Goal: Task Accomplishment & Management: Use online tool/utility

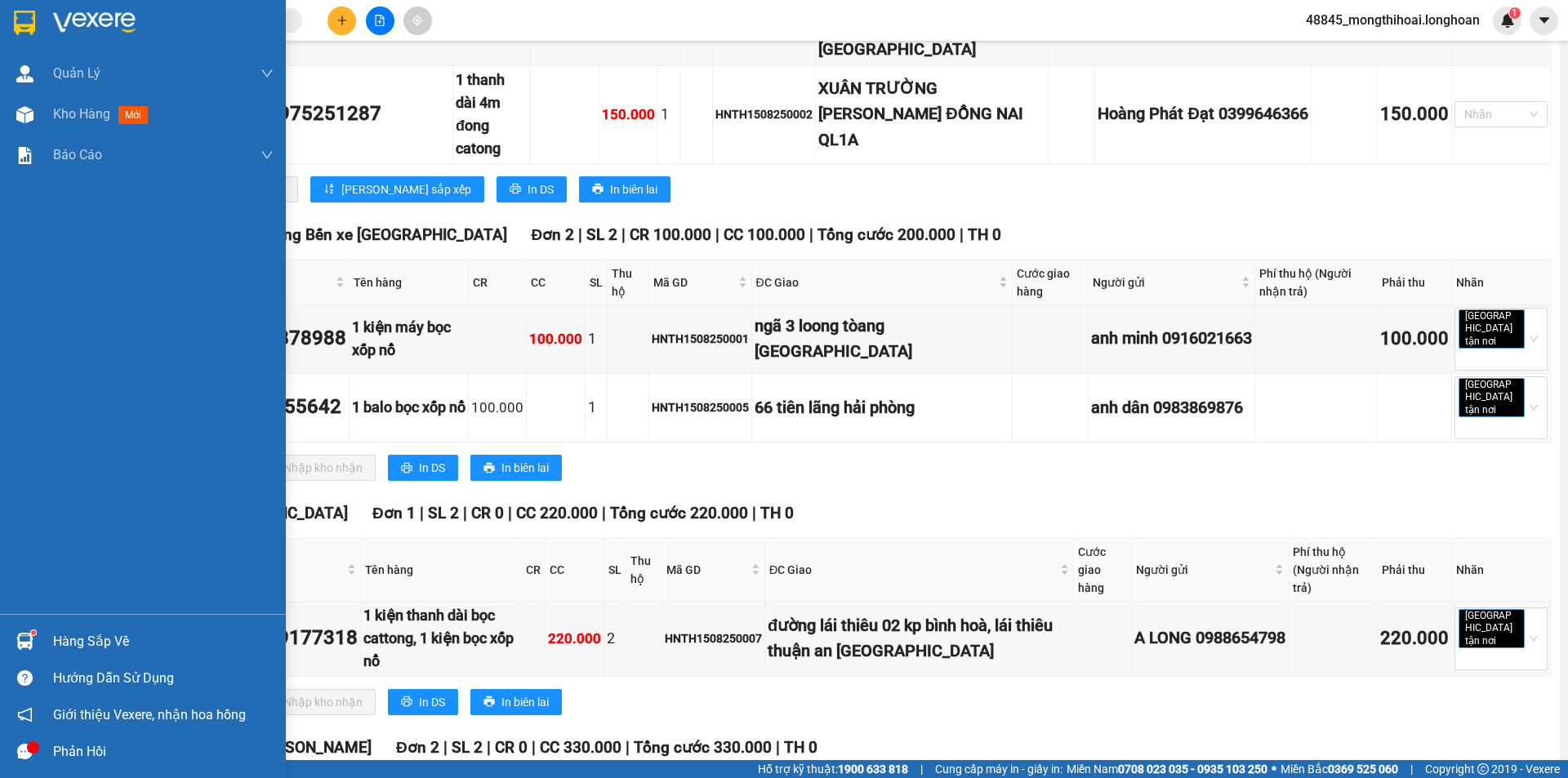
click at [3, 28] on div at bounding box center [142, 26] width 286 height 53
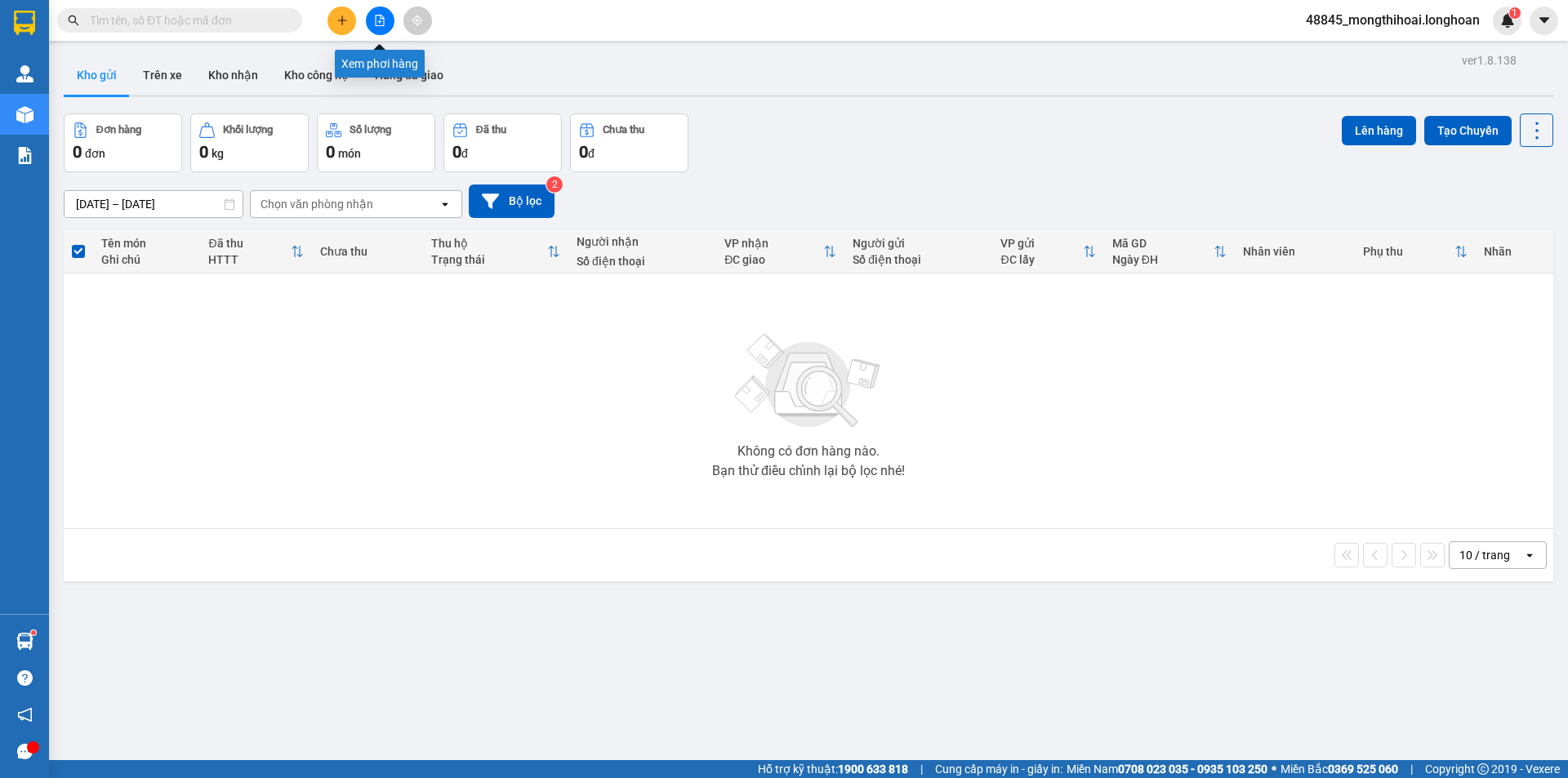
click at [374, 26] on button at bounding box center [380, 21] width 29 height 29
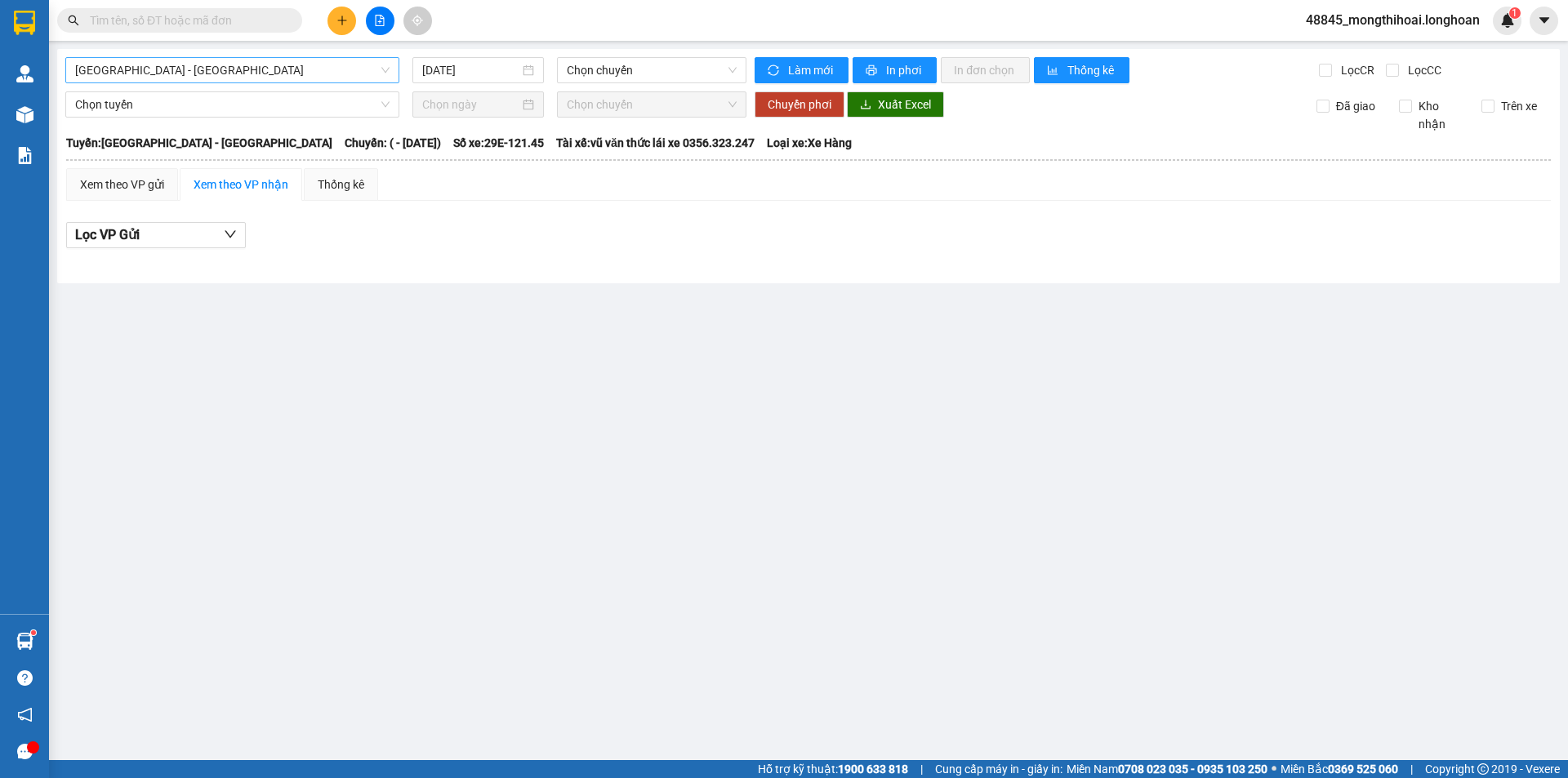
click at [357, 67] on span "[GEOGRAPHIC_DATA] - [GEOGRAPHIC_DATA]" at bounding box center [232, 69] width 315 height 24
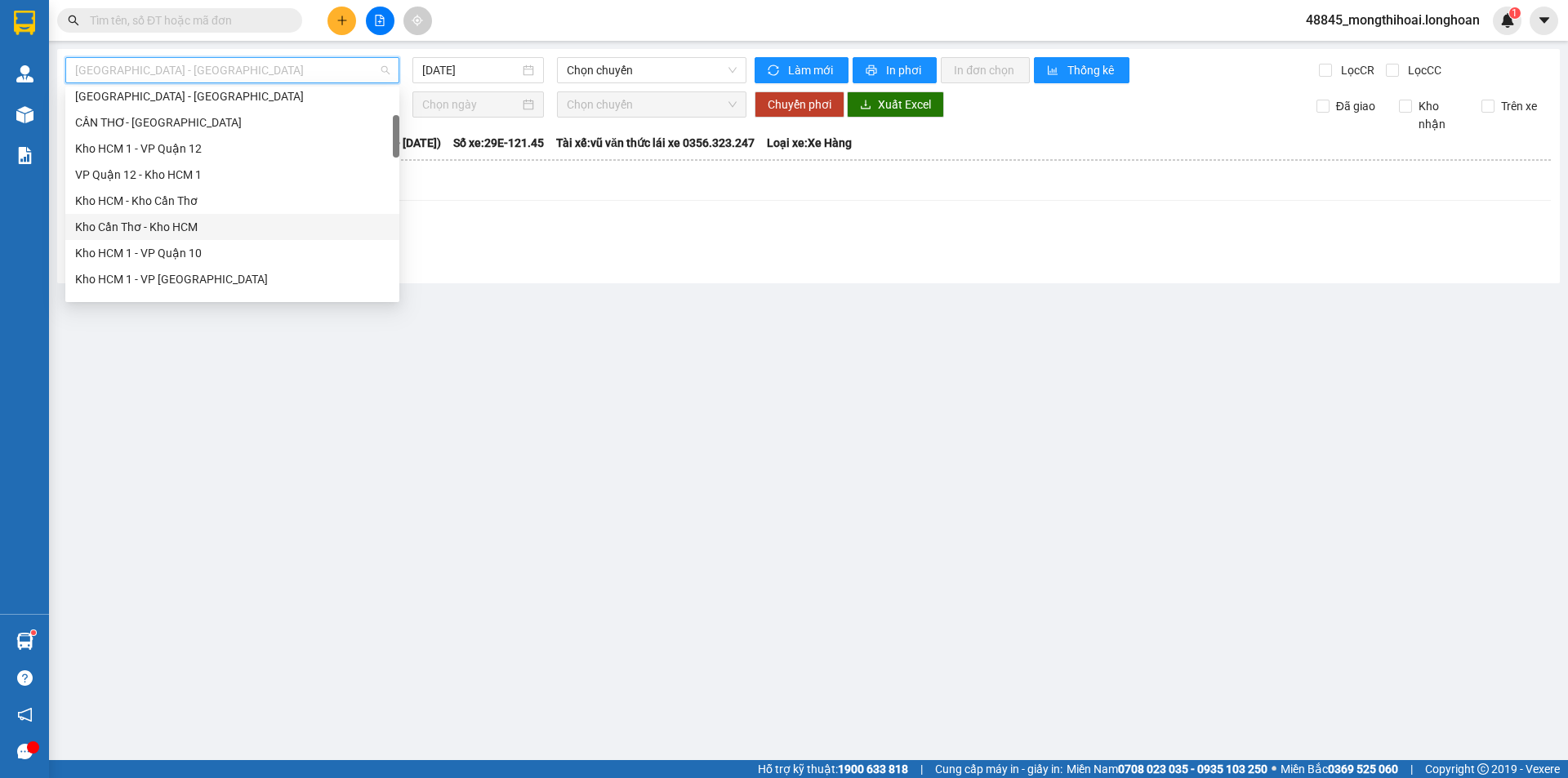
scroll to position [409, 0]
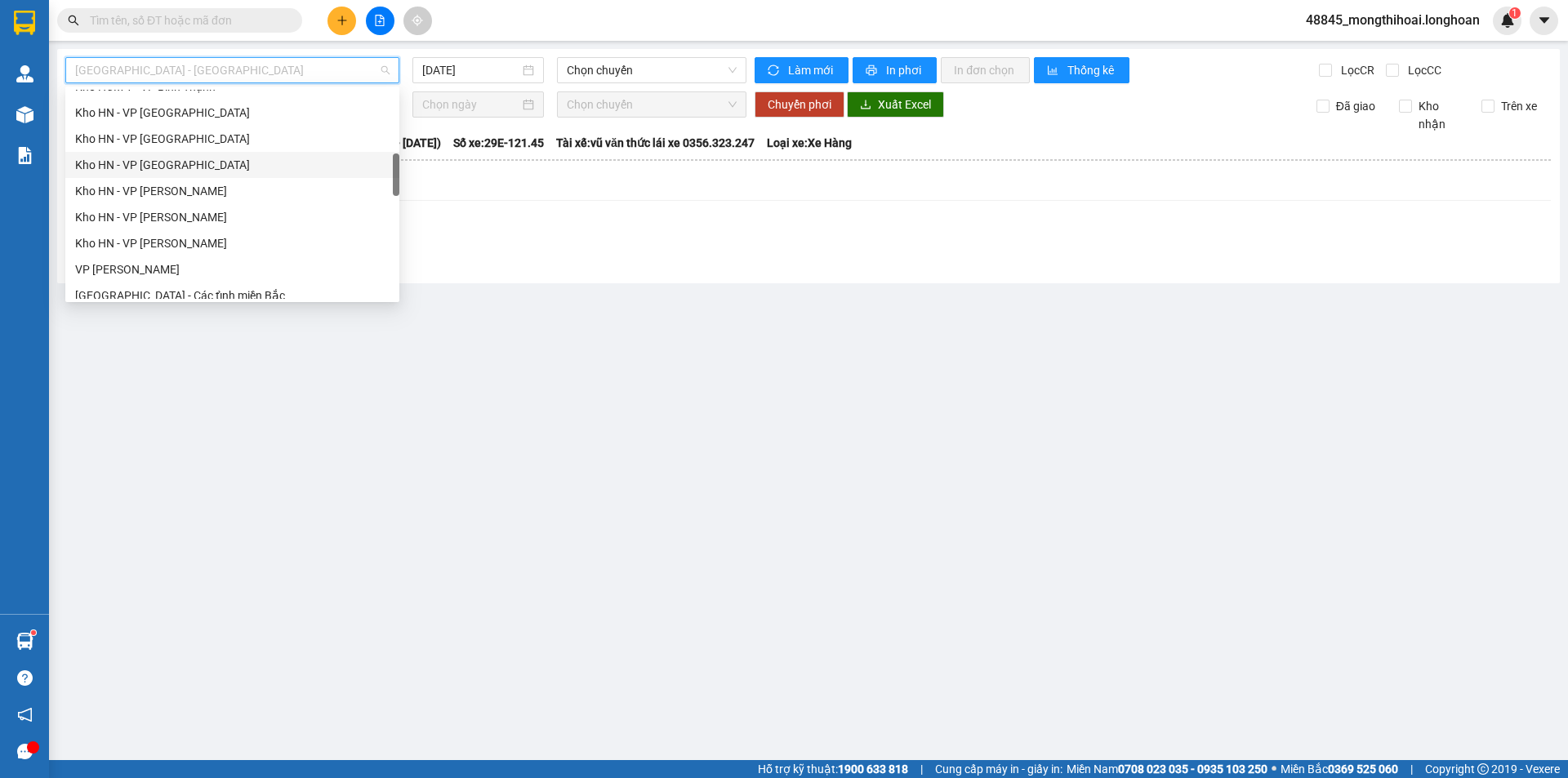
click at [143, 164] on div "Kho HN - VP [GEOGRAPHIC_DATA]" at bounding box center [232, 164] width 315 height 18
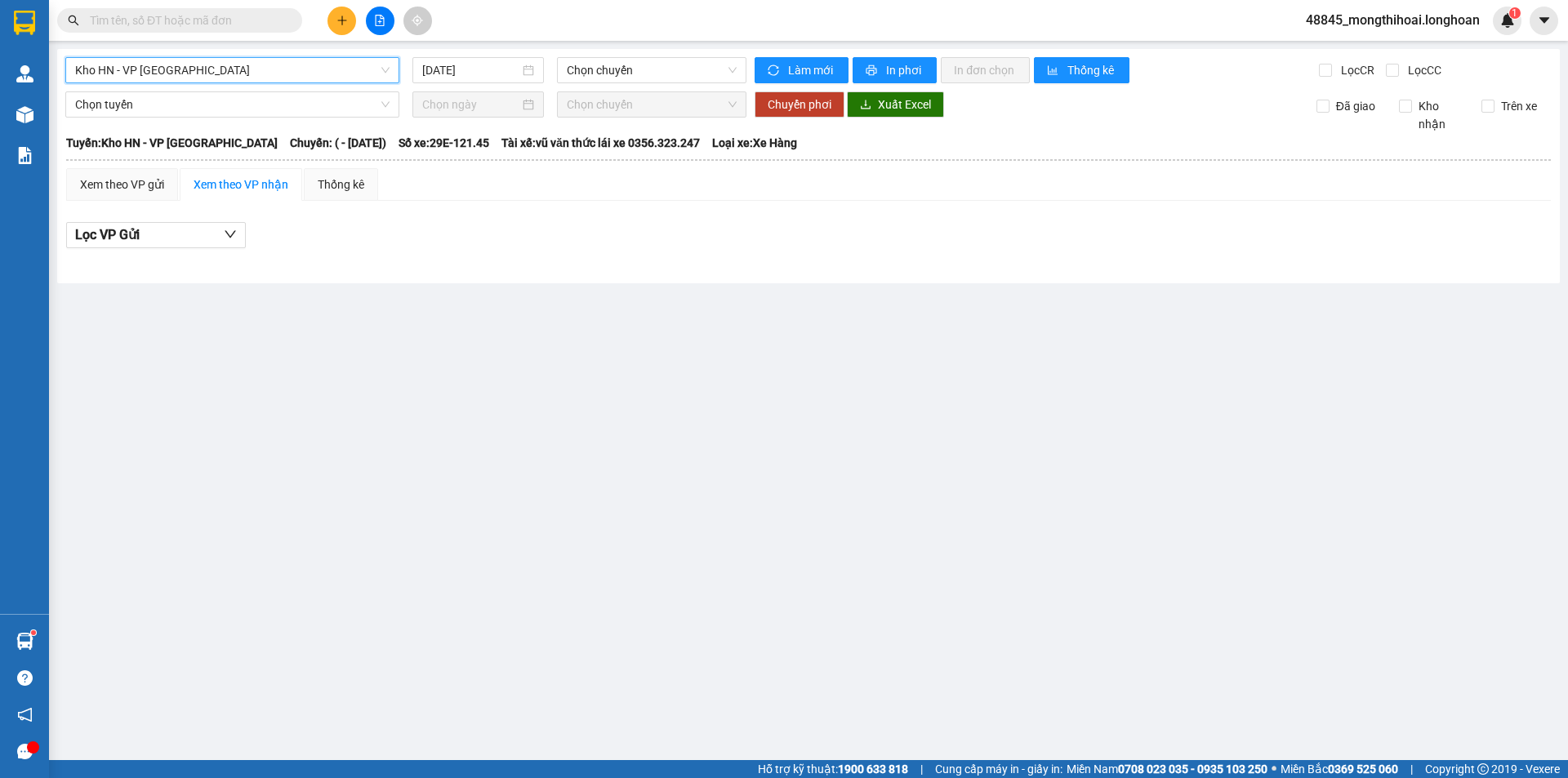
click at [671, 86] on div "Kho HN - VP Tây Hồ Kho HN - VP [GEOGRAPHIC_DATA] [DATE] Chọn chuyến Làm mới In …" at bounding box center [808, 166] width 1504 height 235
click at [501, 70] on input "[DATE]" at bounding box center [470, 70] width 97 height 18
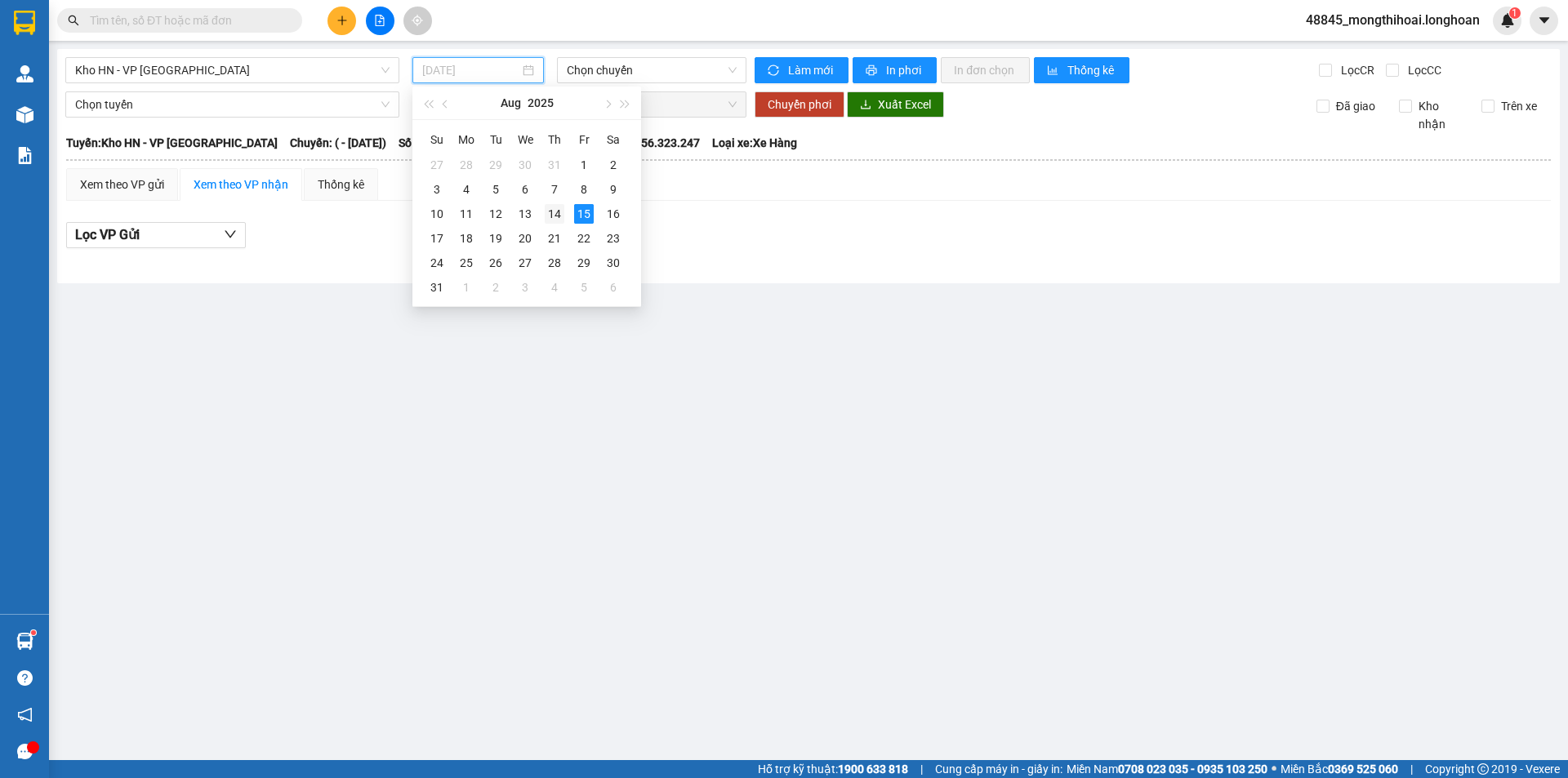
click at [562, 213] on div "14" at bounding box center [554, 213] width 19 height 19
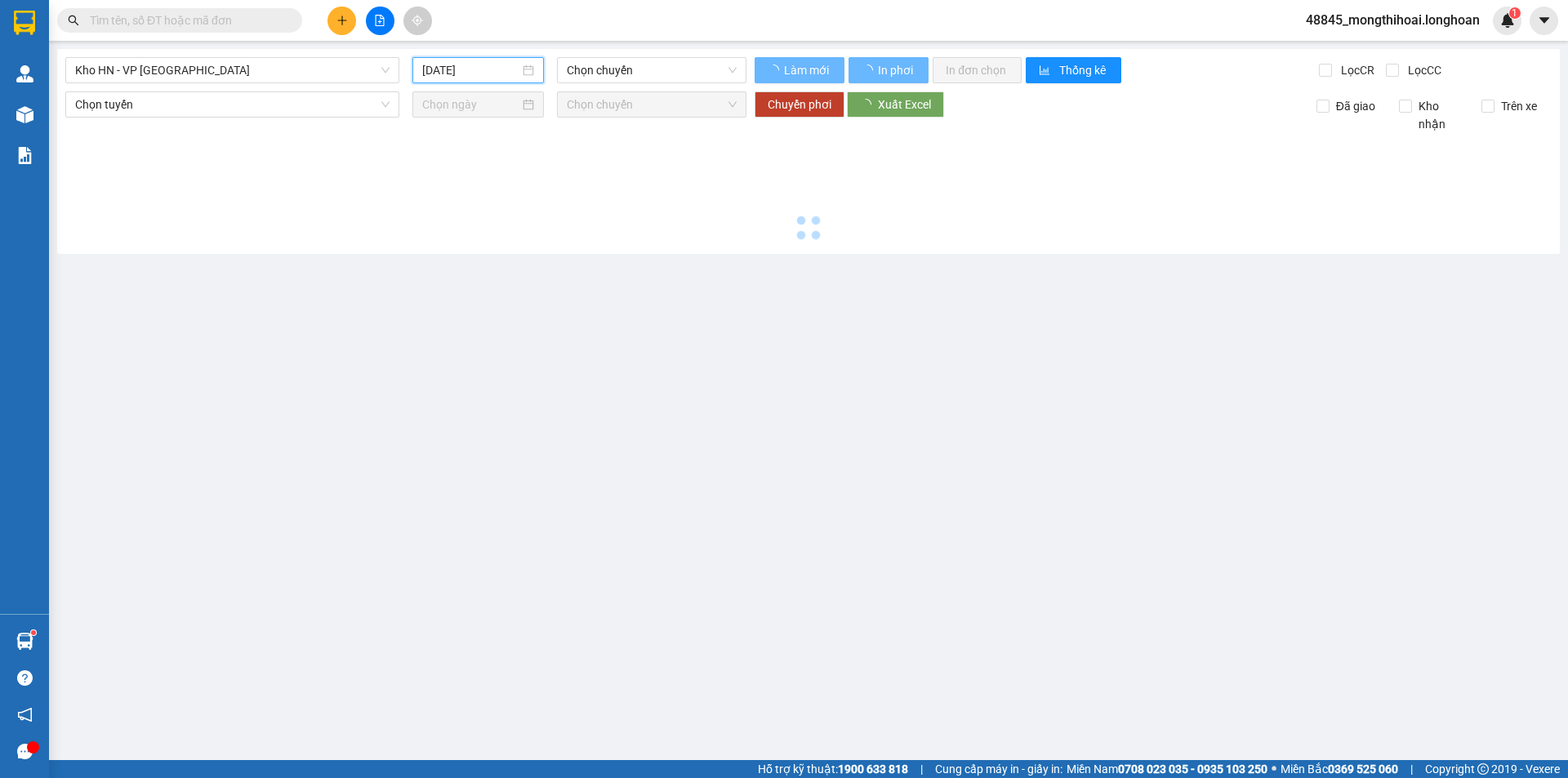
type input "[DATE]"
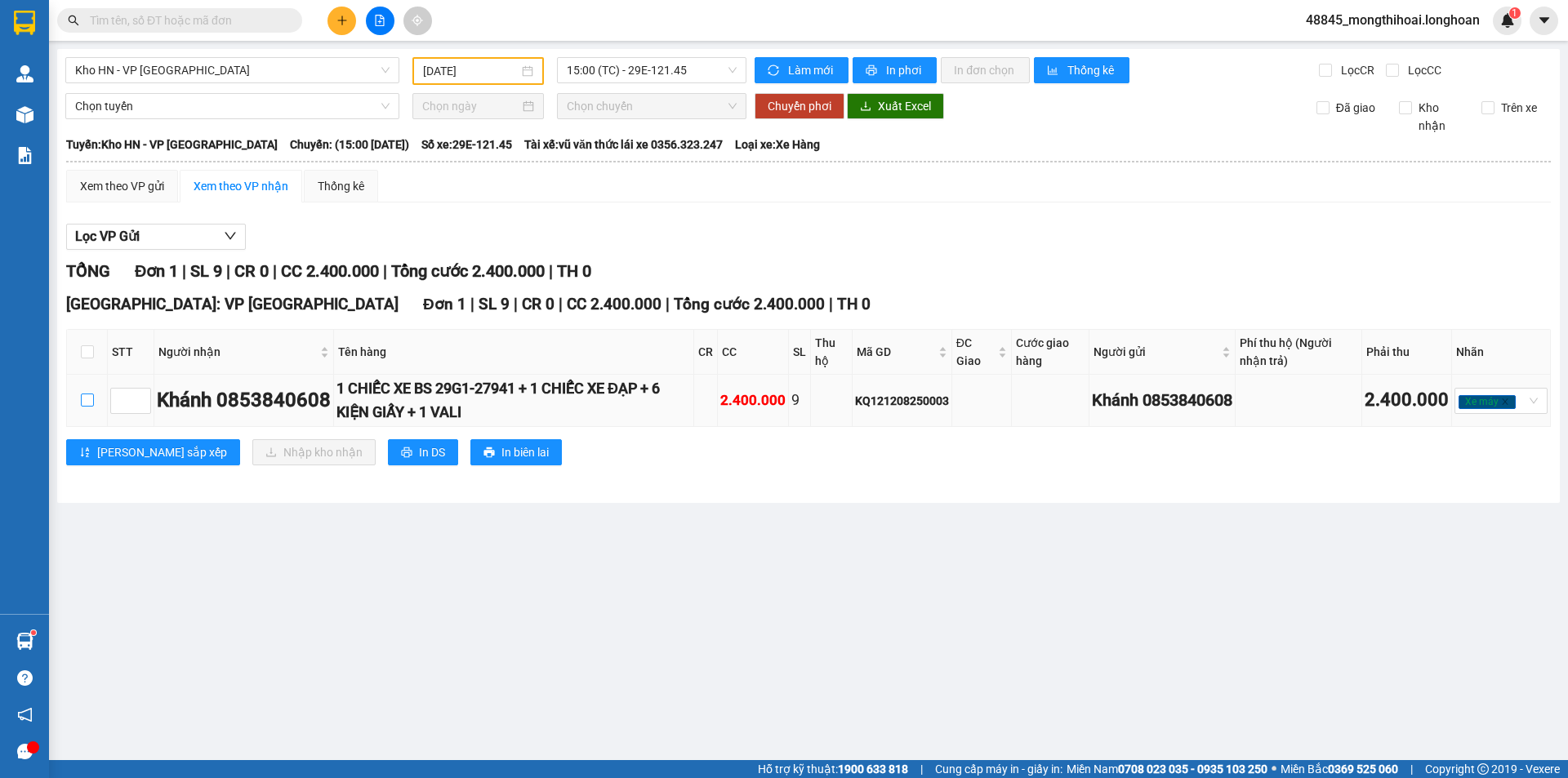
click at [89, 398] on input "checkbox" at bounding box center [88, 400] width 13 height 13
checkbox input "true"
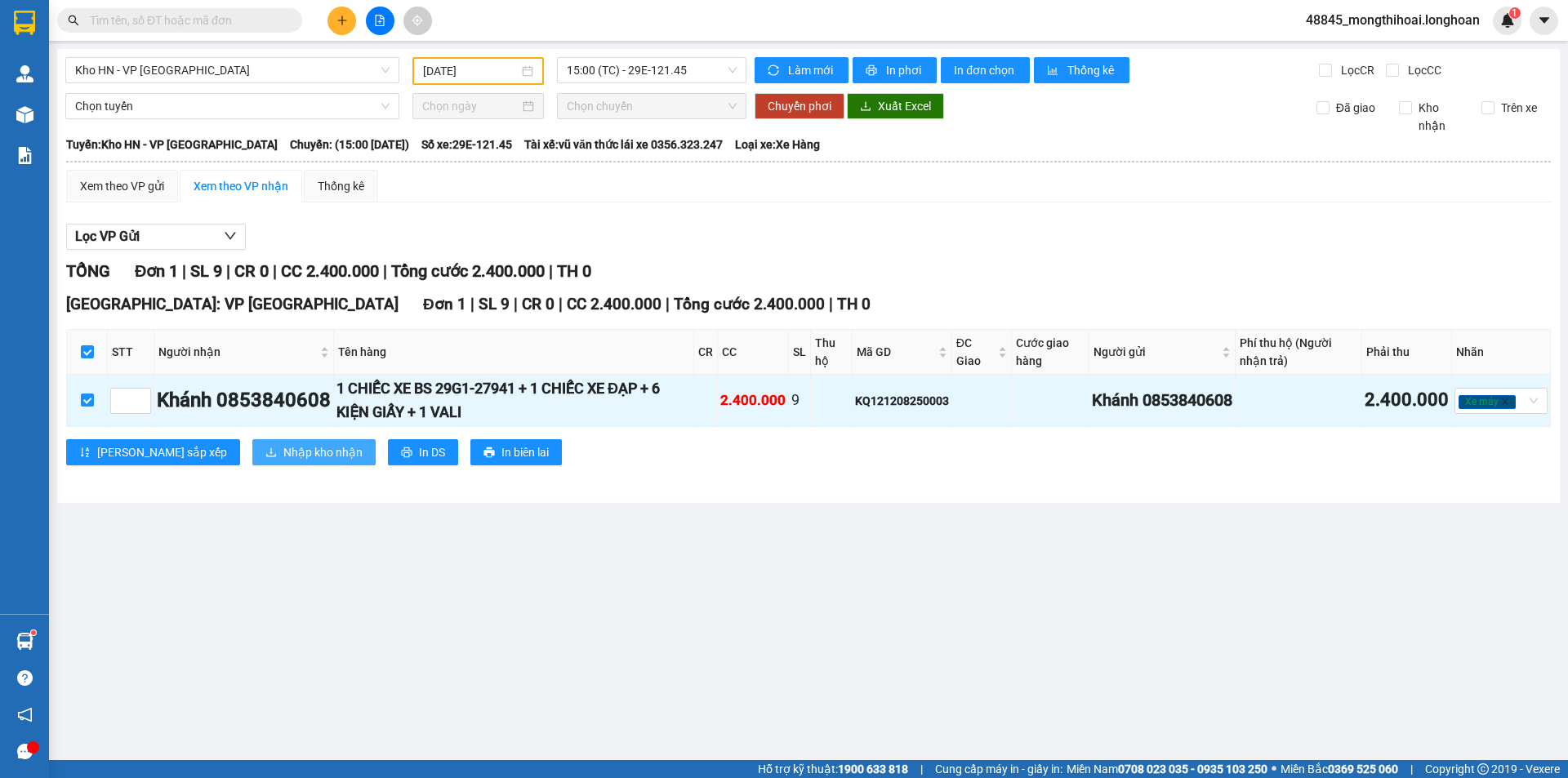
click at [284, 452] on span "Nhập kho nhận" at bounding box center [323, 452] width 79 height 18
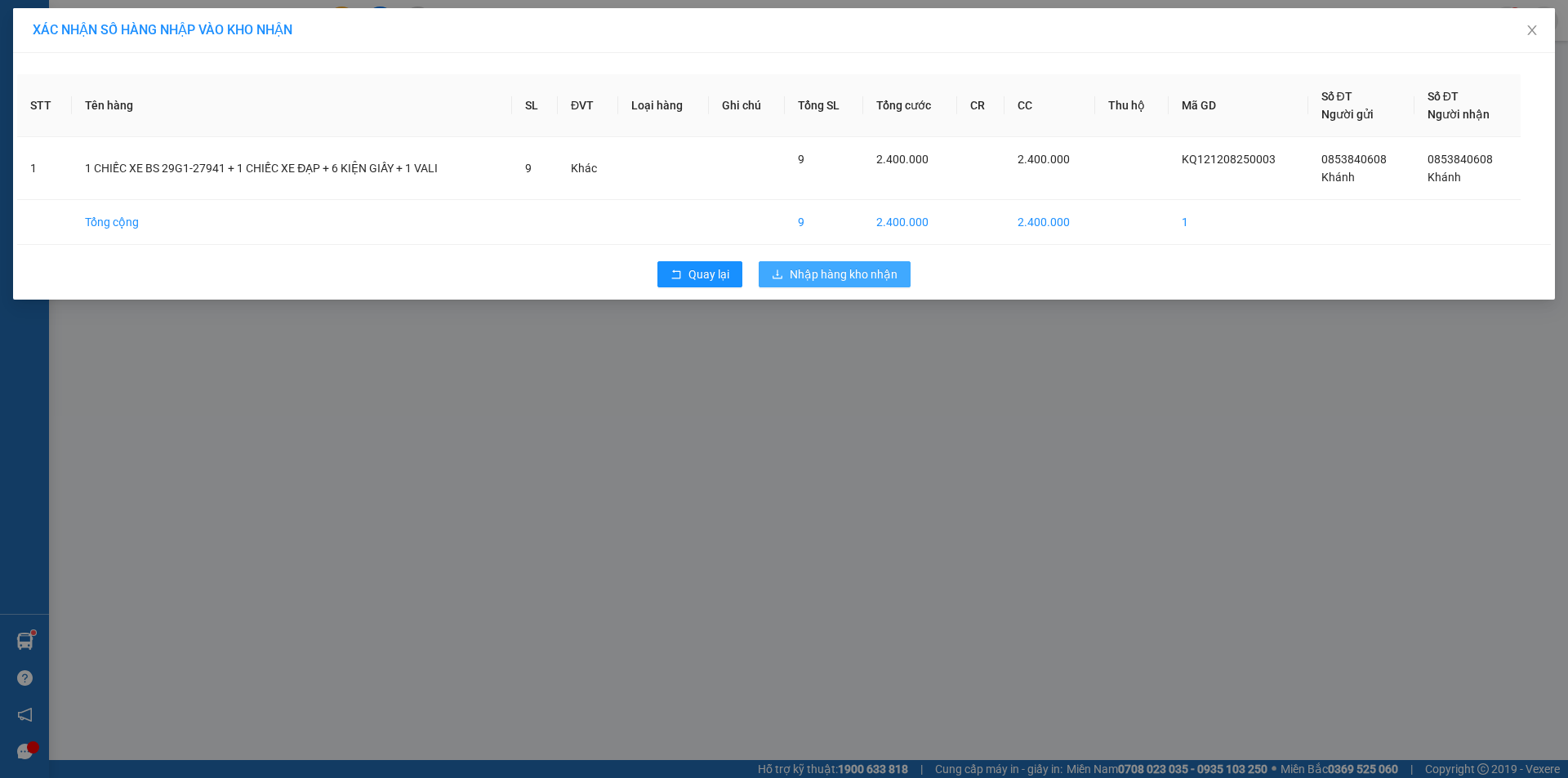
click at [880, 273] on span "Nhập hàng kho nhận" at bounding box center [844, 274] width 108 height 18
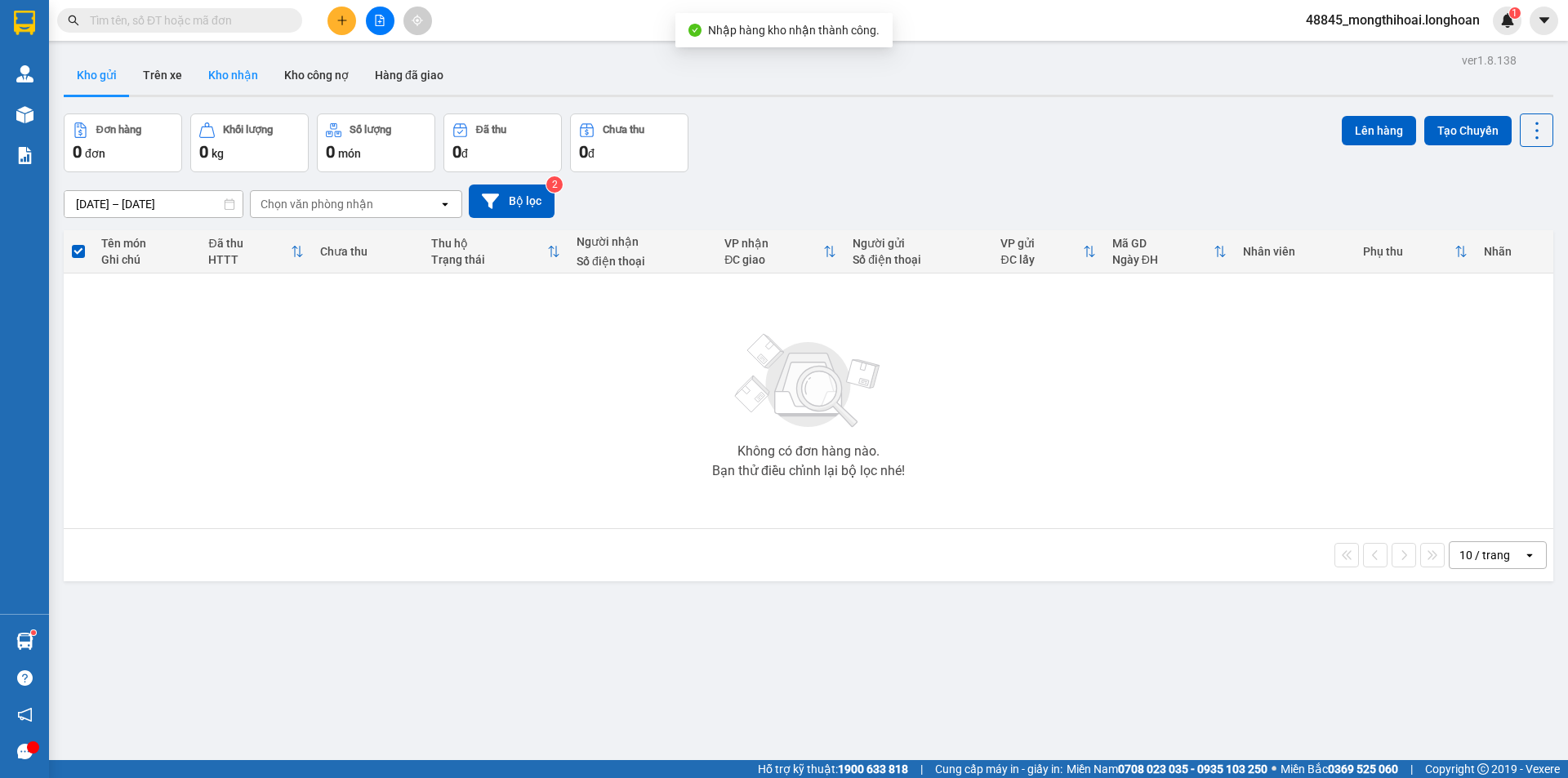
click at [241, 73] on button "Kho nhận" at bounding box center [233, 75] width 76 height 39
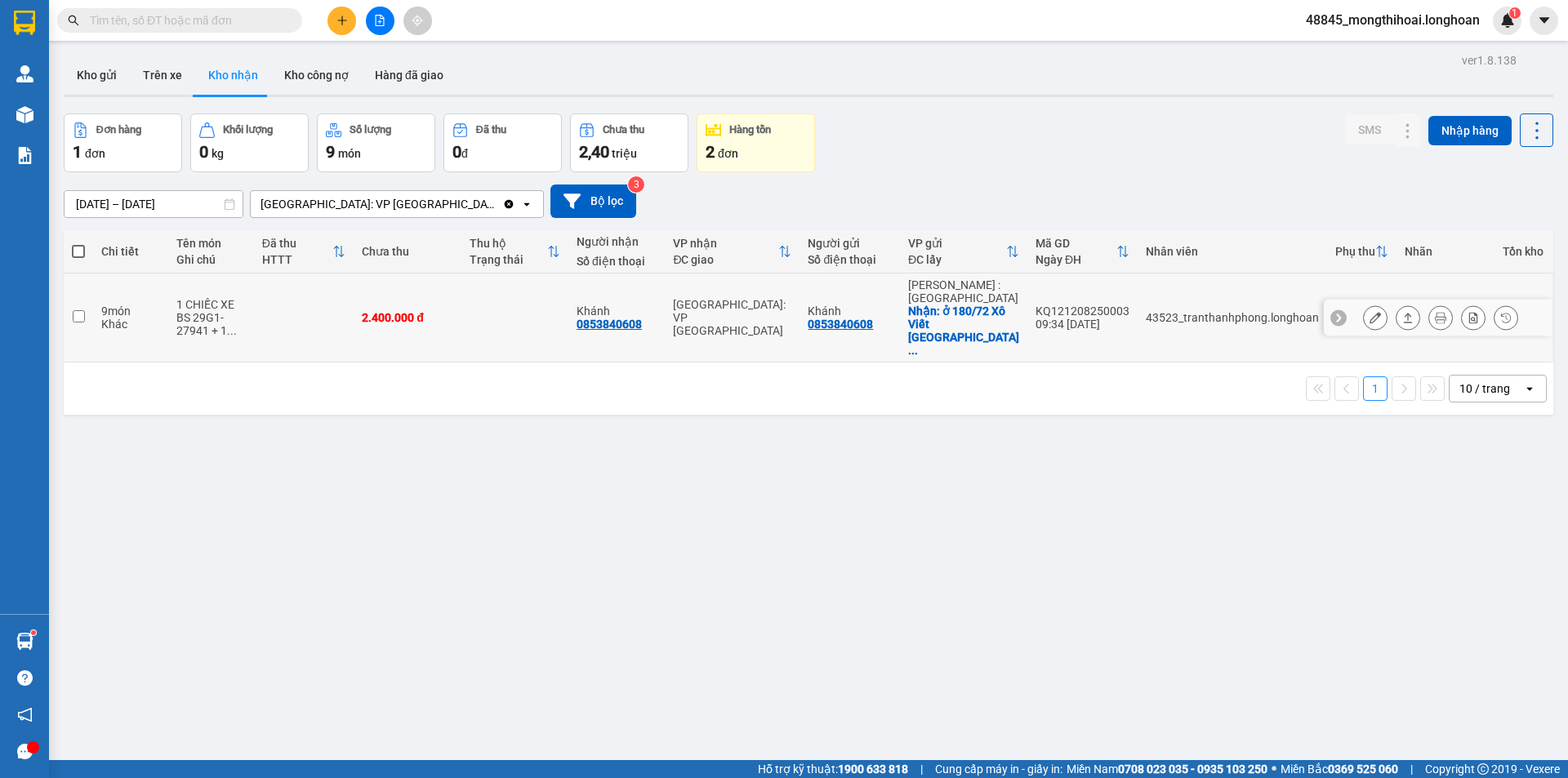
click at [1370, 312] on icon at bounding box center [1376, 317] width 12 height 12
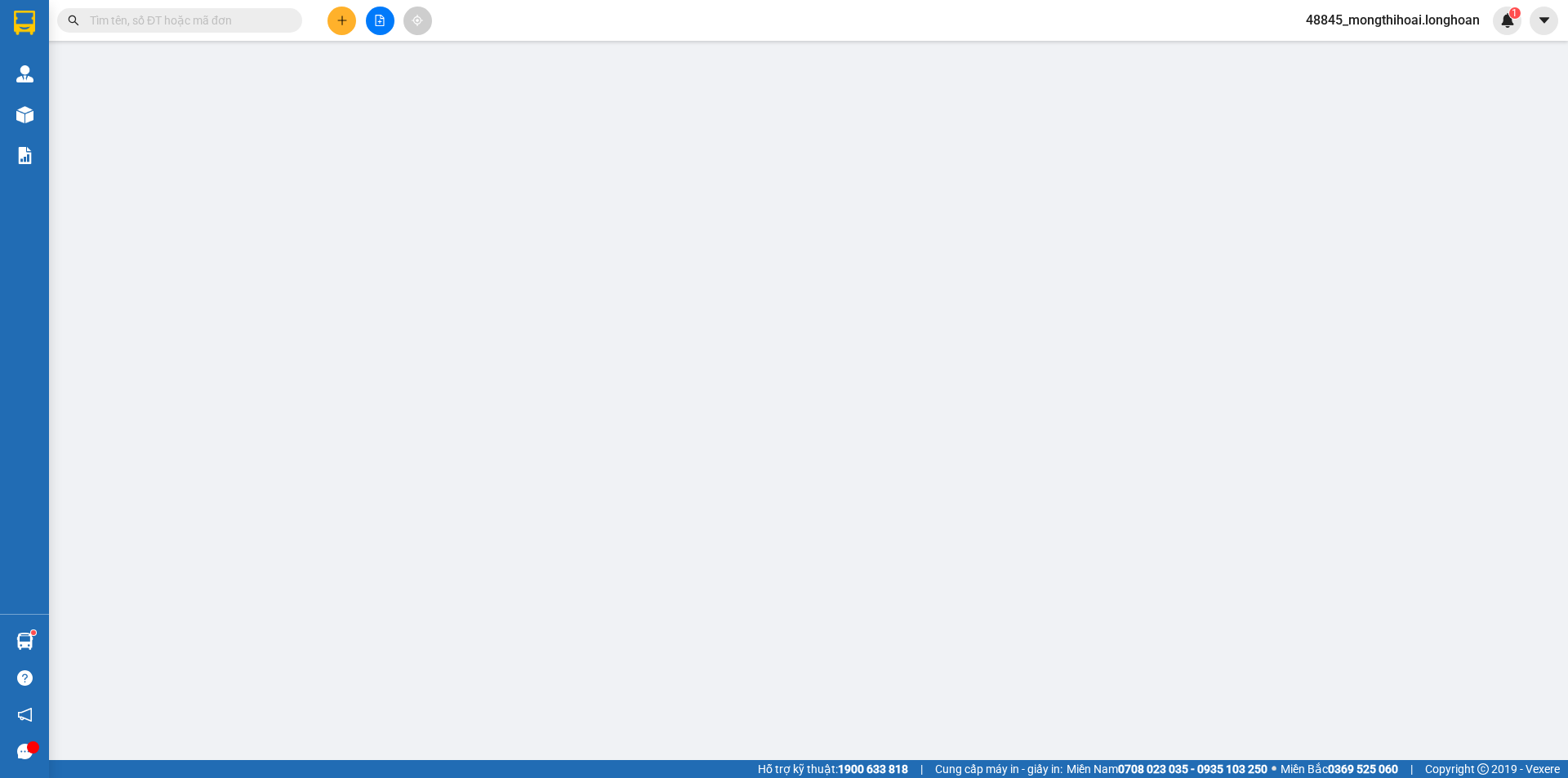
type input "0853840608"
type input "Khánh"
checkbox input "true"
type input "ở 180/72 Xô Viết Nghệ Tĩnh (ngõ nhỏ),[GEOGRAPHIC_DATA] ,hcm"
type input "0853840608"
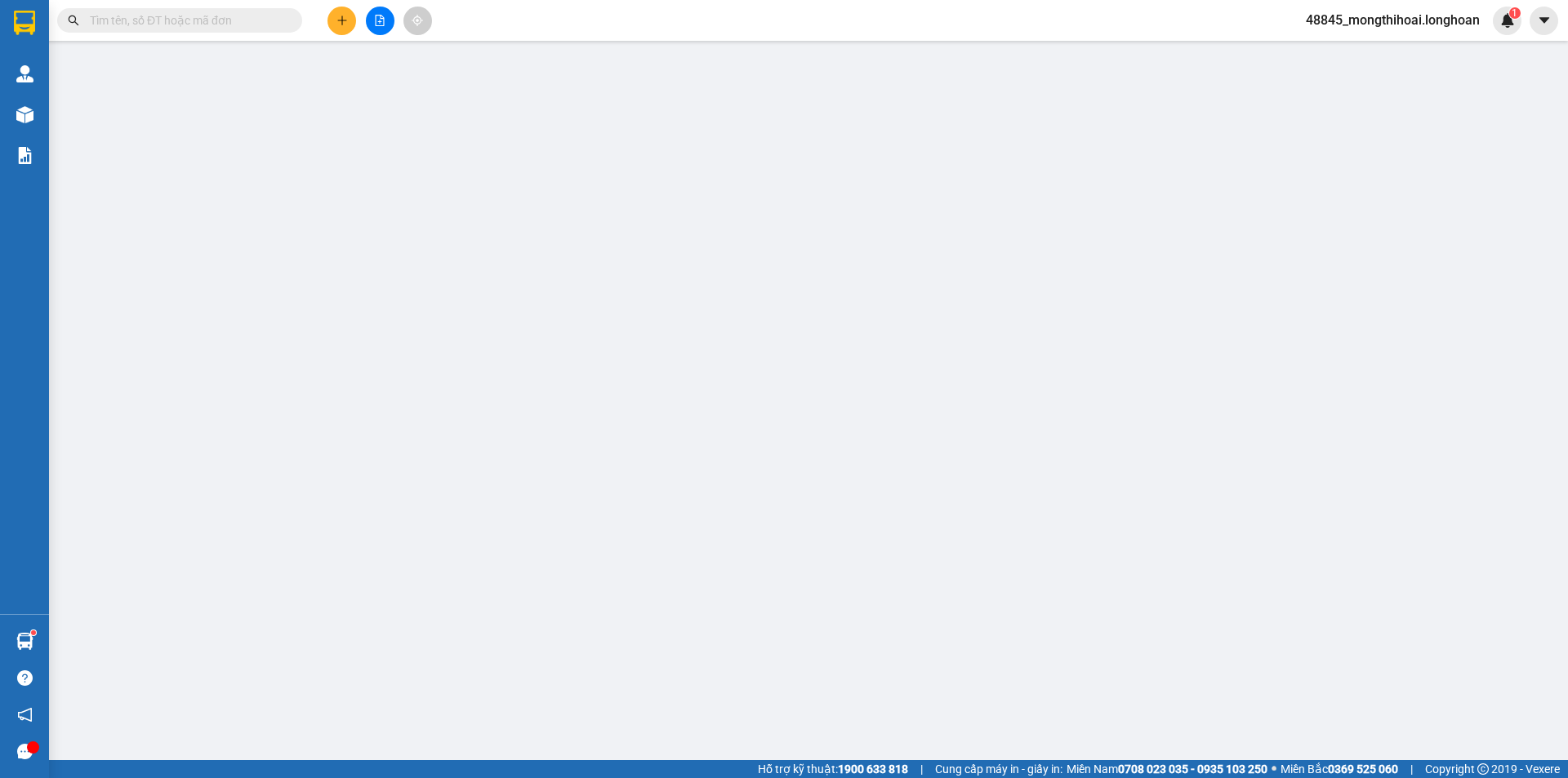
type input "Khánh"
type input "CÓ CHÌA KHOÁ QUẤN TAY LÁI - KHÔNG CAVET"
type input "2.400.000"
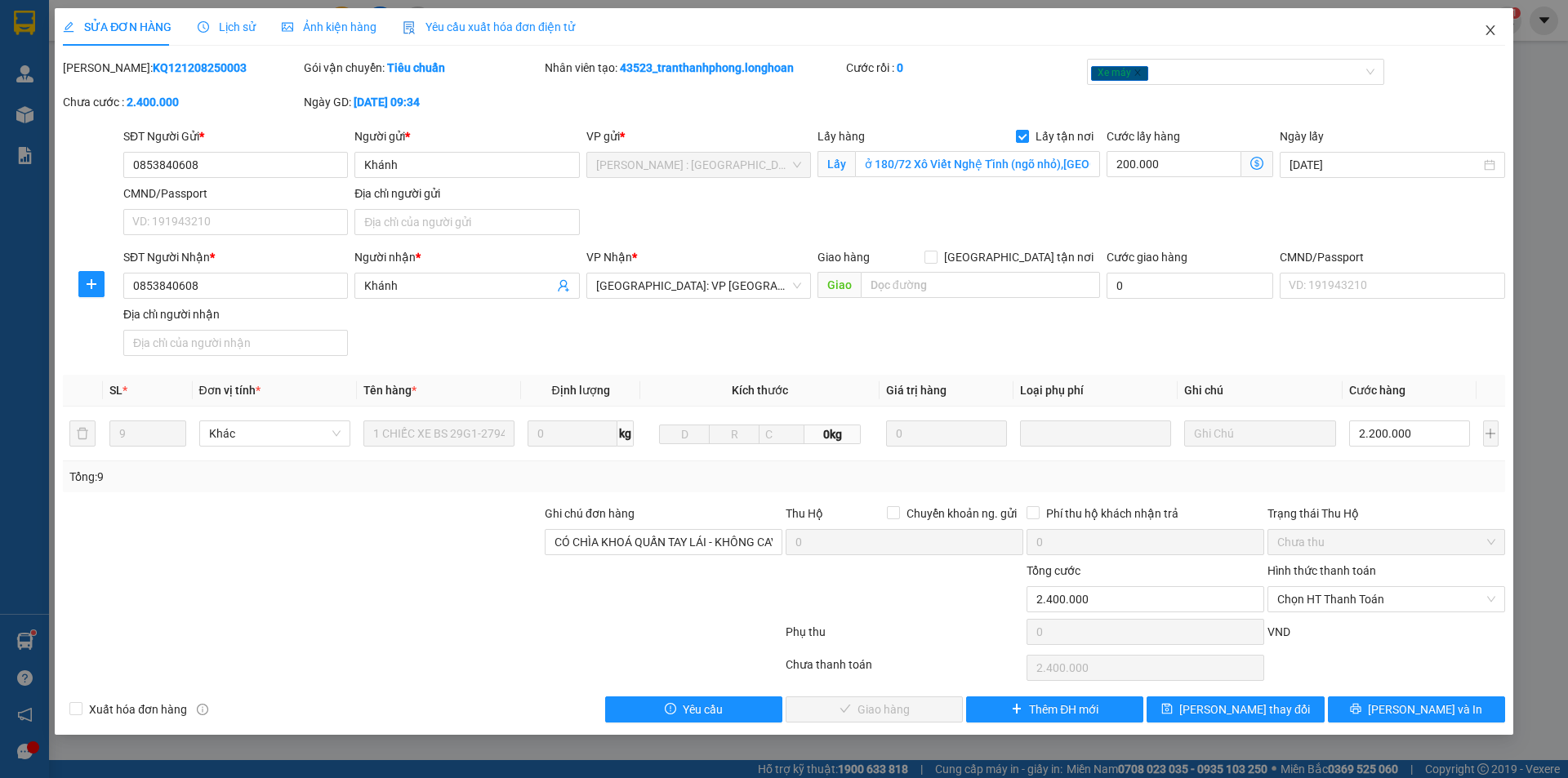
click at [1484, 29] on icon "close" at bounding box center [1491, 31] width 13 height 13
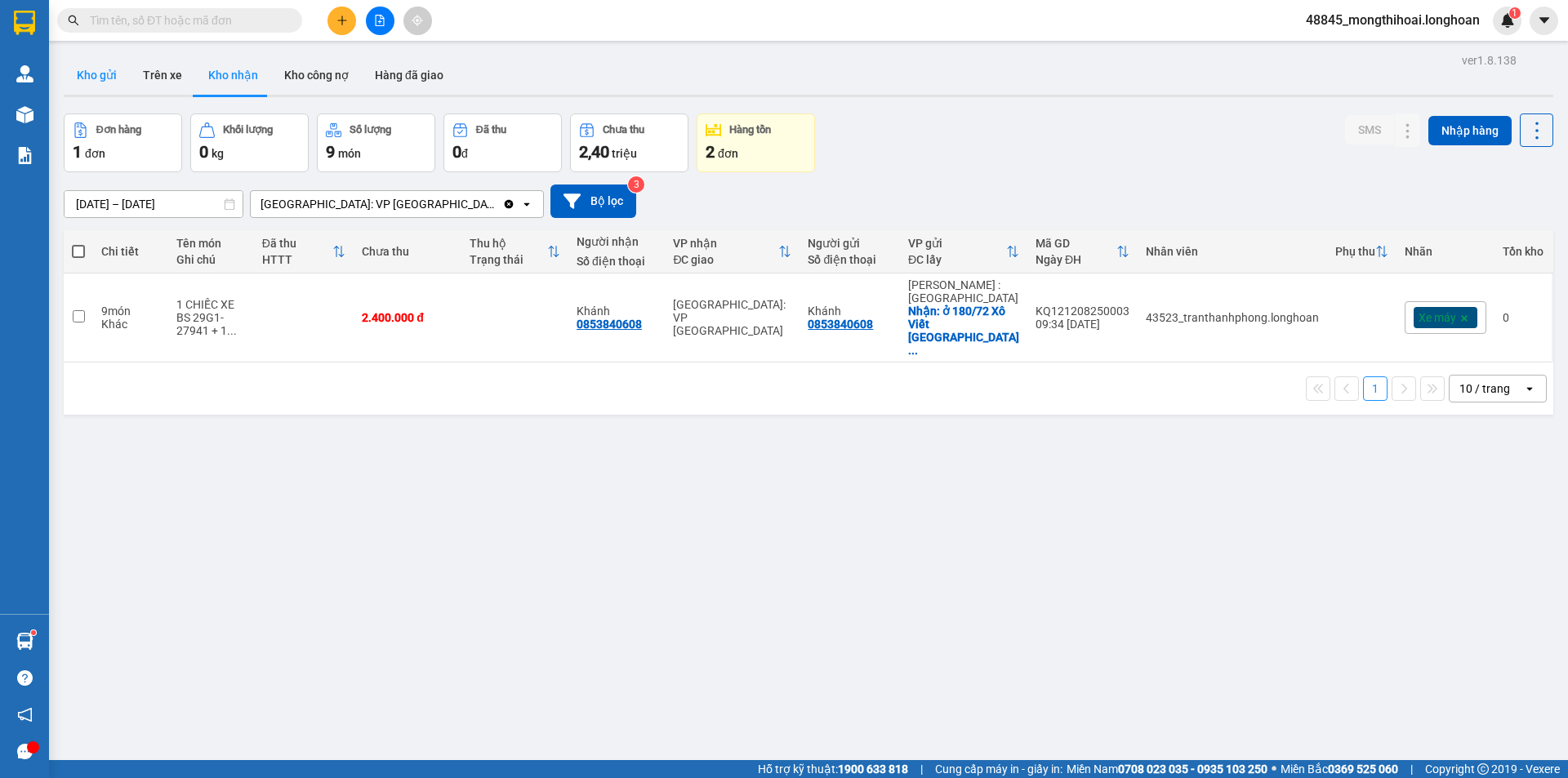
click at [98, 65] on button "Kho gửi" at bounding box center [96, 75] width 66 height 39
